Goal: Register for event/course

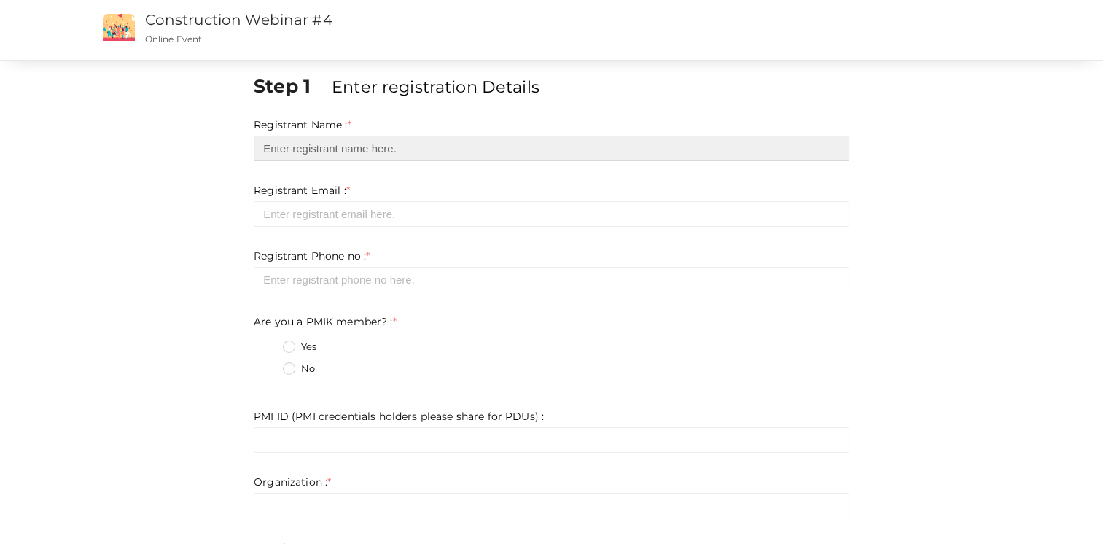
click at [417, 138] on input "text" at bounding box center [551, 149] width 595 height 26
click at [410, 146] on input "text" at bounding box center [551, 149] width 595 height 26
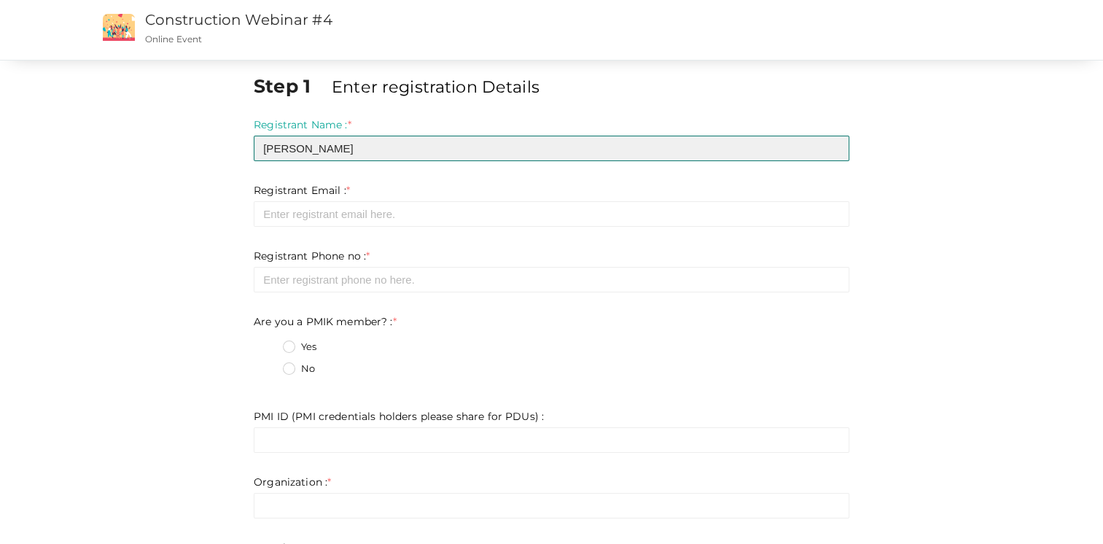
type input "[PERSON_NAME]"
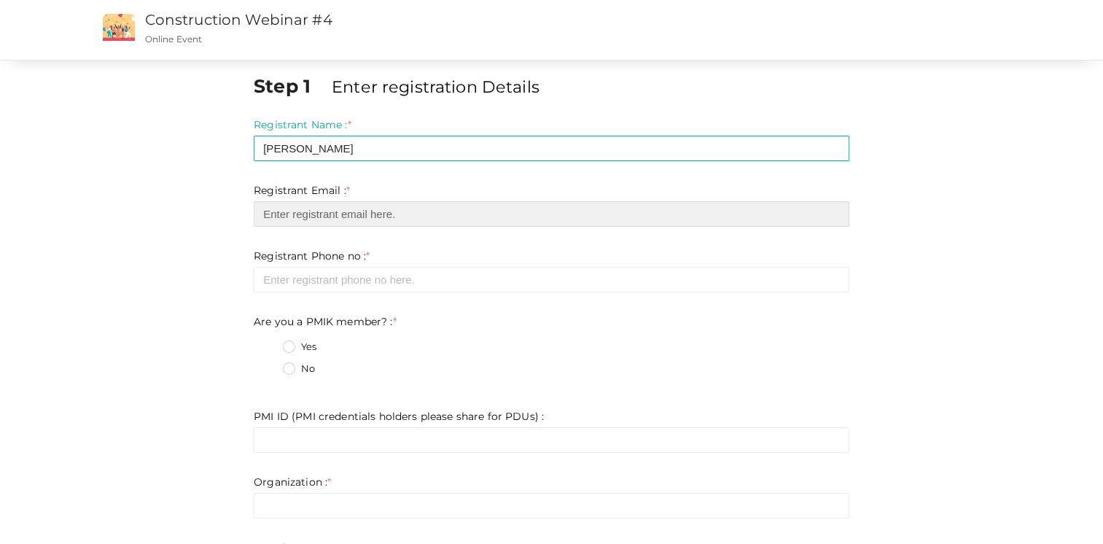
click at [402, 220] on input "email" at bounding box center [551, 214] width 595 height 26
type input "[PERSON_NAME][EMAIL_ADDRESS][DOMAIN_NAME]"
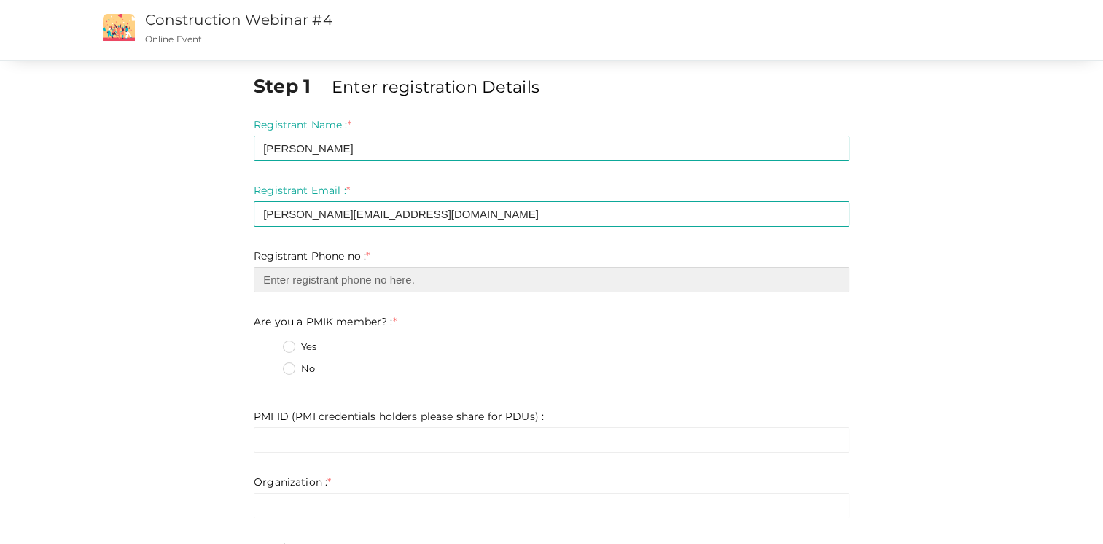
click at [429, 289] on input "number" at bounding box center [551, 280] width 595 height 26
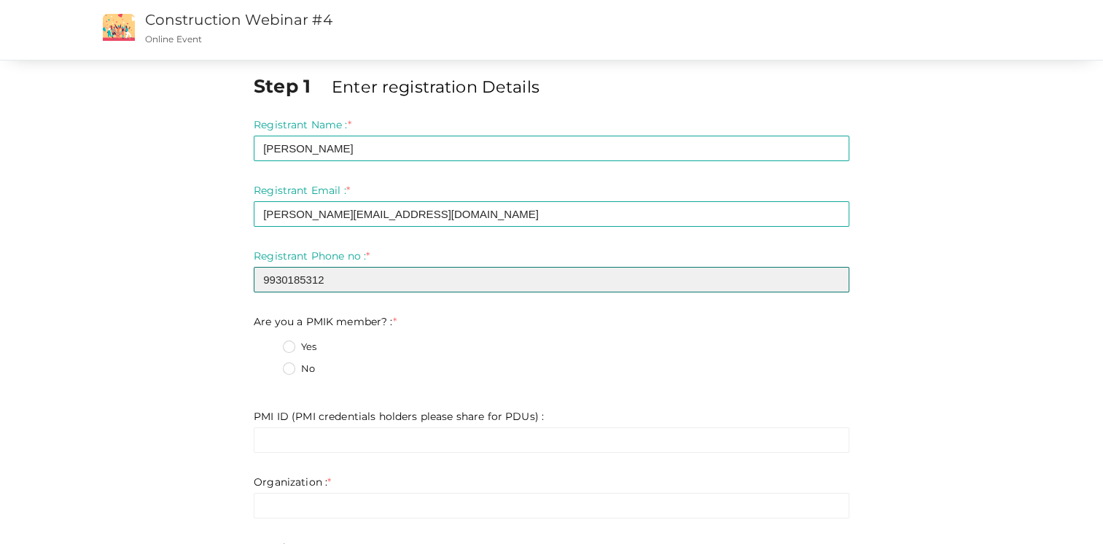
type input "9930185312"
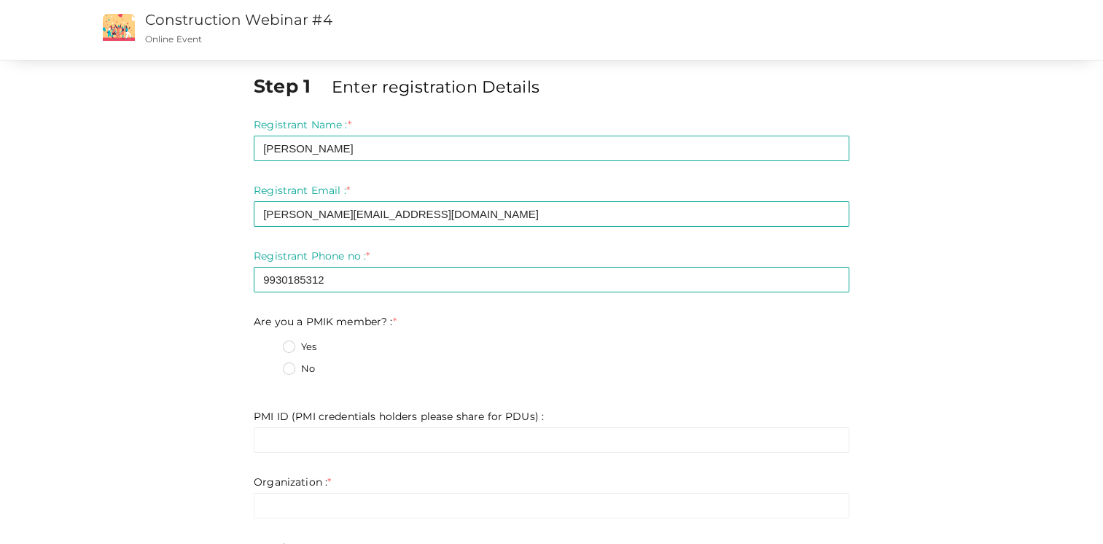
click at [289, 368] on label "No" at bounding box center [299, 368] width 32 height 15
click at [268, 364] on member\?\+1 "No" at bounding box center [268, 364] width 0 height 0
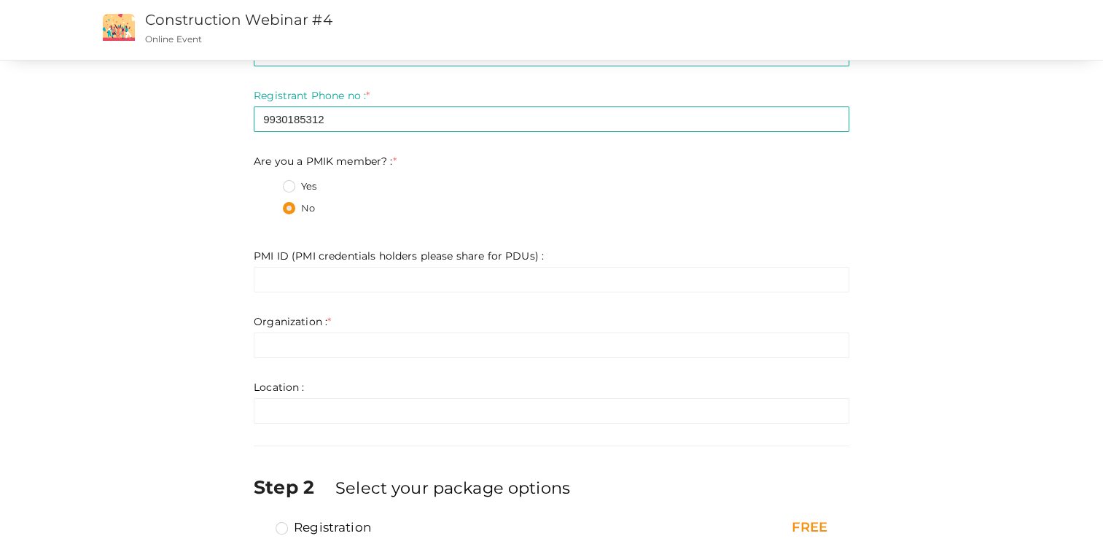
scroll to position [175, 0]
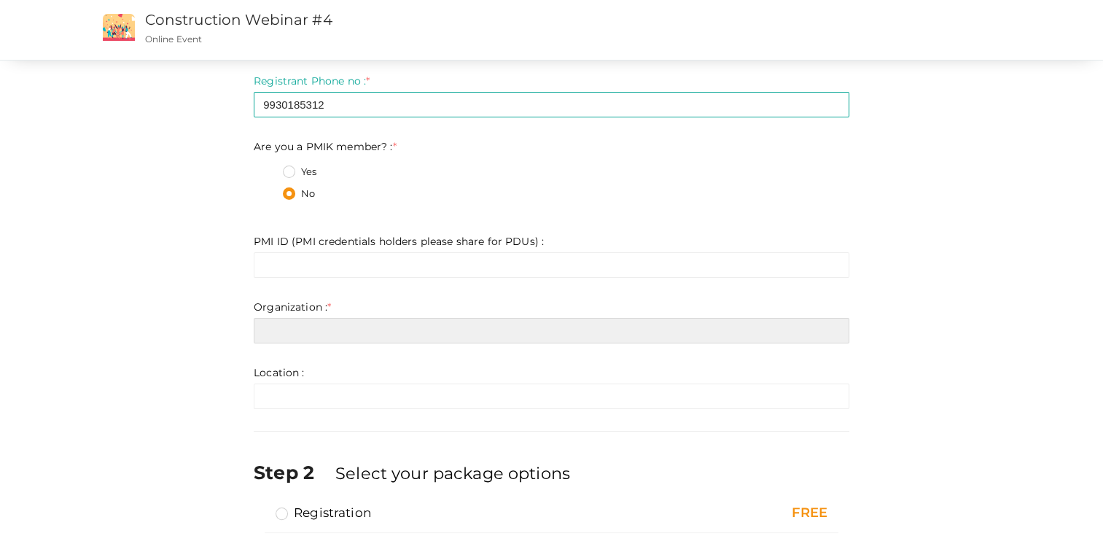
click at [353, 331] on input "text" at bounding box center [551, 331] width 595 height 26
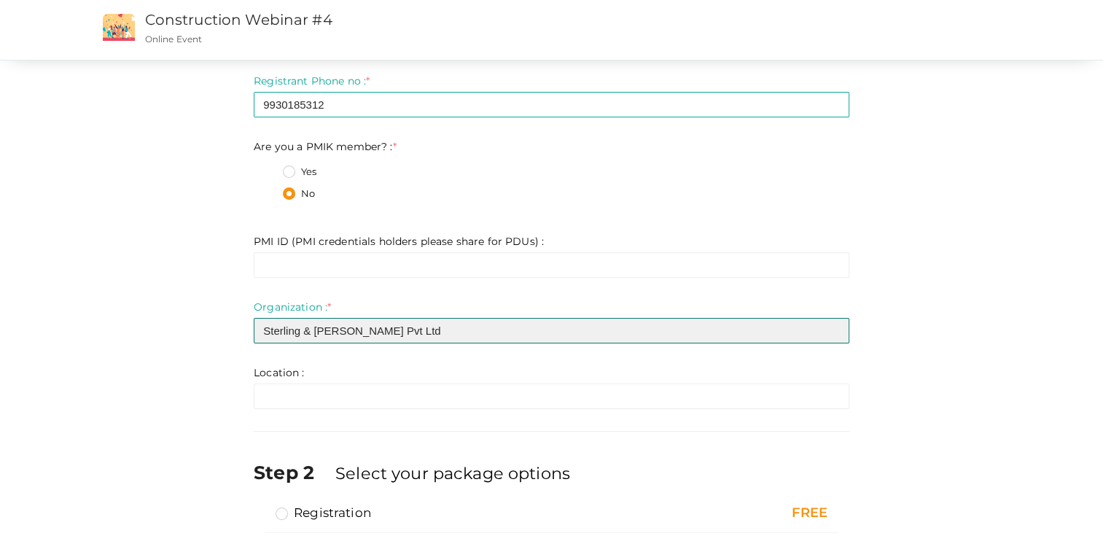
type input "Sterling & [PERSON_NAME] Pvt Ltd"
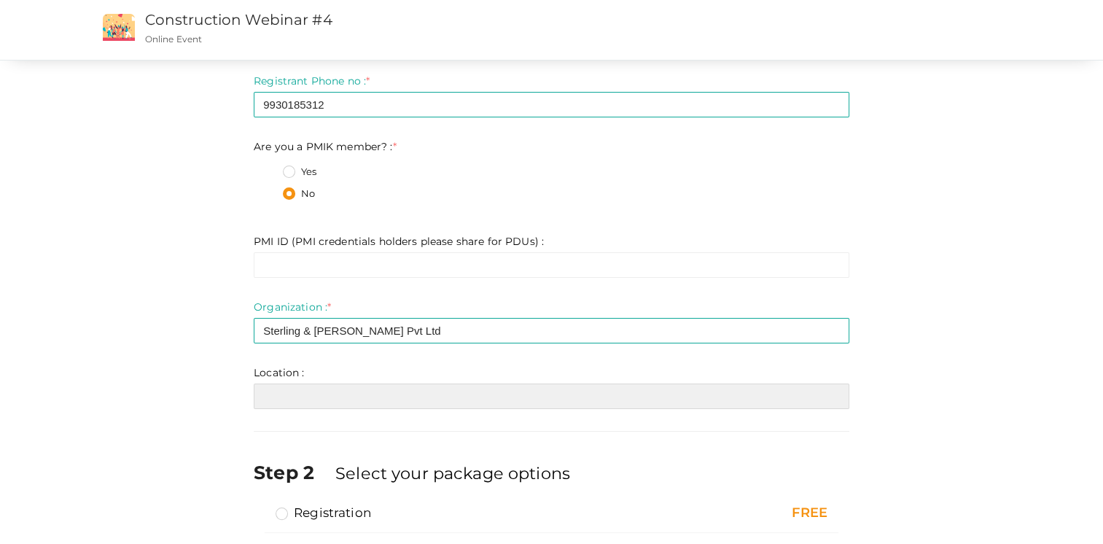
click at [305, 391] on input "text" at bounding box center [551, 396] width 595 height 26
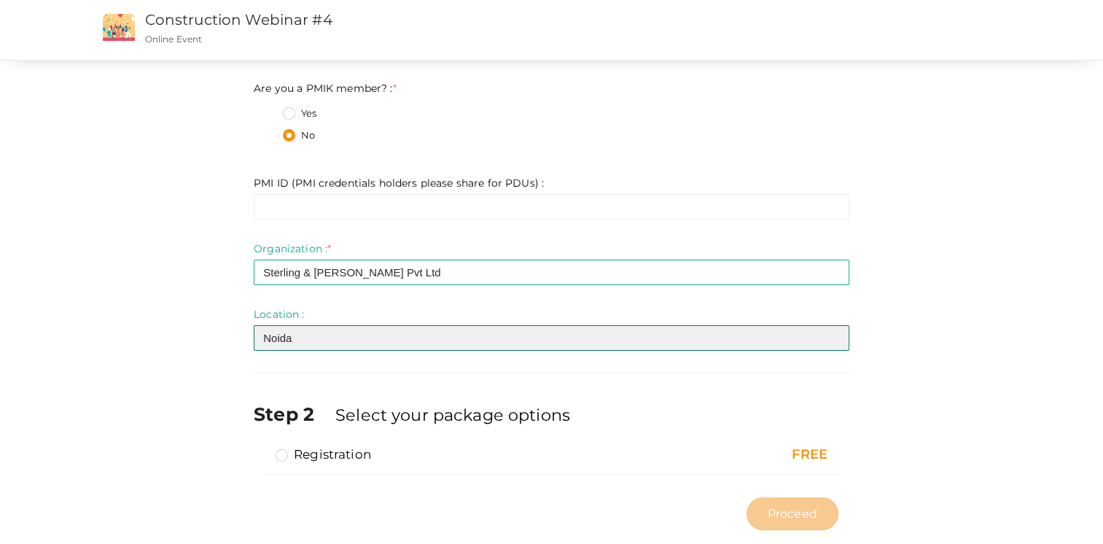
scroll to position [262, 0]
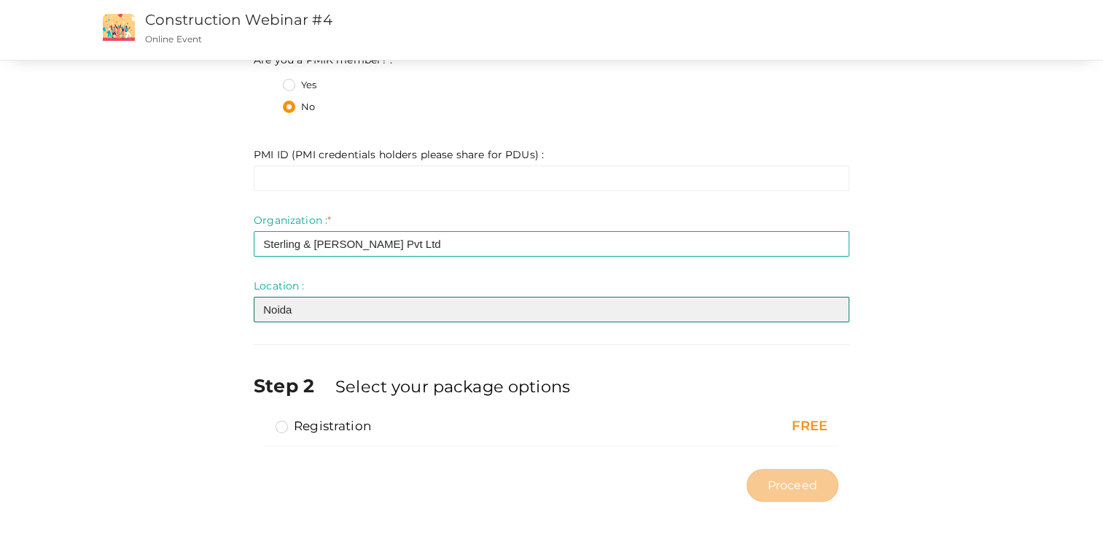
type input "Noida"
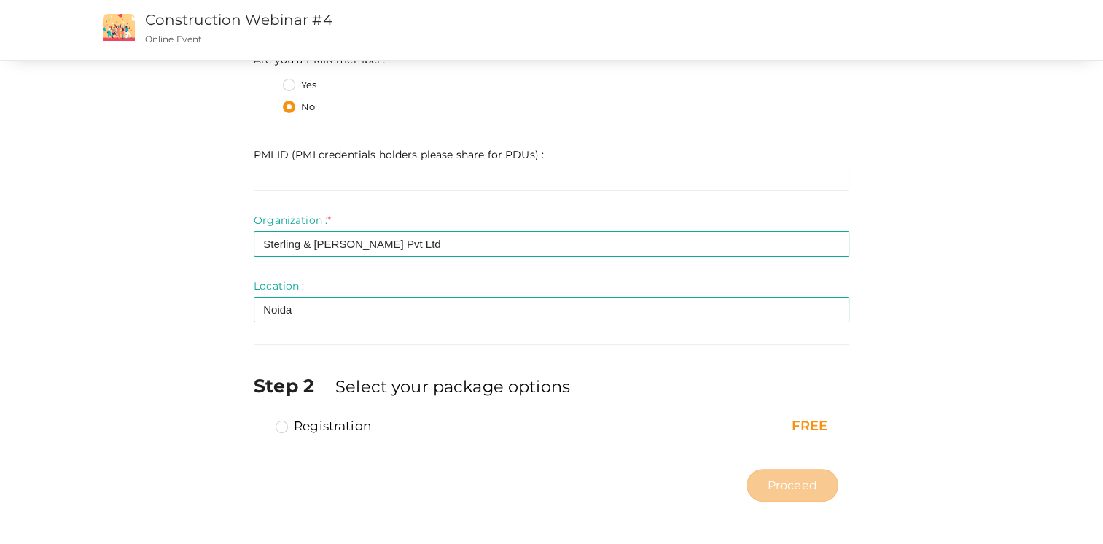
click at [803, 429] on div "FREE" at bounding box center [744, 426] width 165 height 19
click at [288, 424] on label "Registration" at bounding box center [322, 425] width 95 height 17
click at [261, 420] on input "Registration" at bounding box center [261, 420] width 0 height 0
click at [813, 483] on span "Proceed" at bounding box center [792, 485] width 50 height 17
type input "N/A"
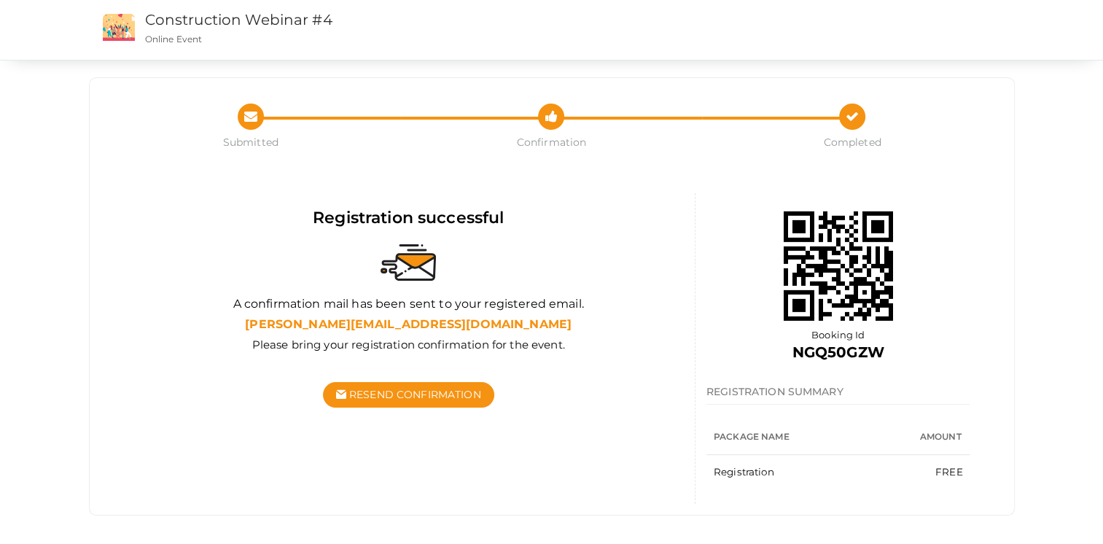
scroll to position [17, 0]
